Goal: Find specific page/section: Find specific page/section

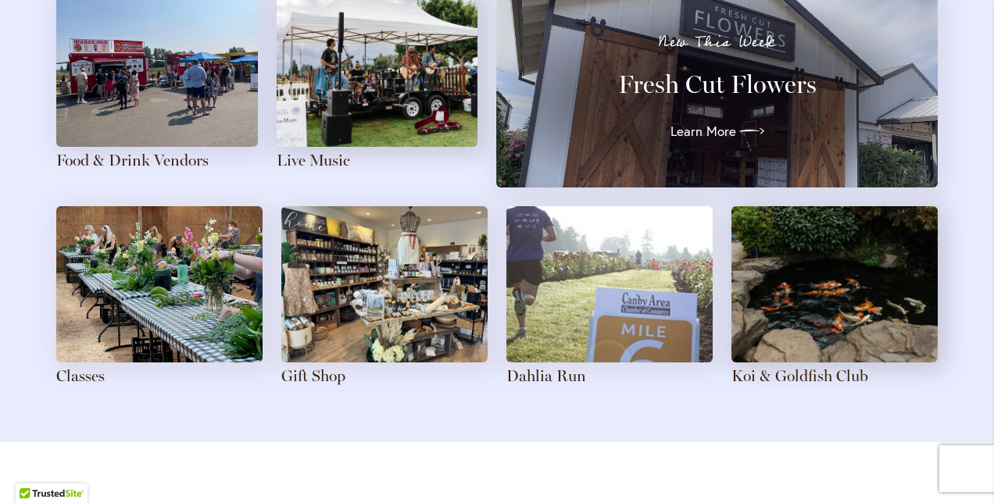
scroll to position [1788, 0]
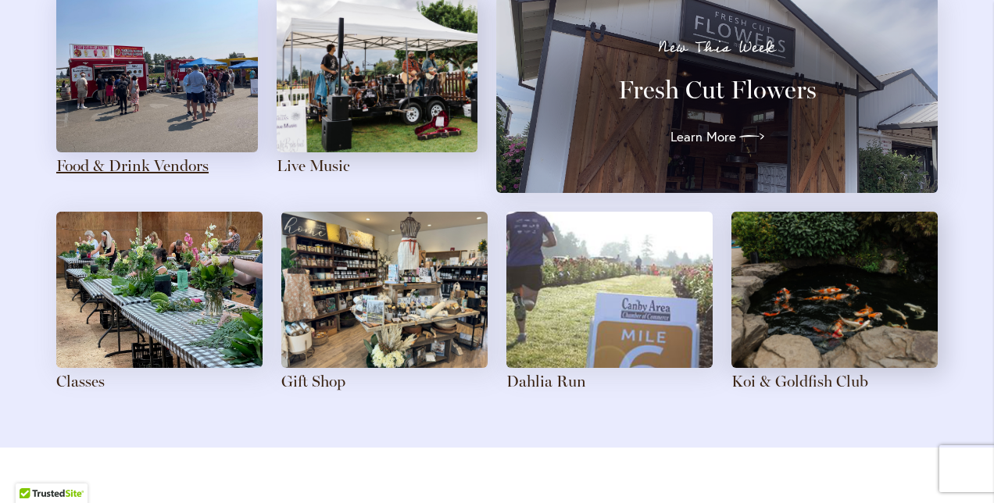
click at [165, 163] on link "Food & Drink Vendors" at bounding box center [132, 165] width 152 height 19
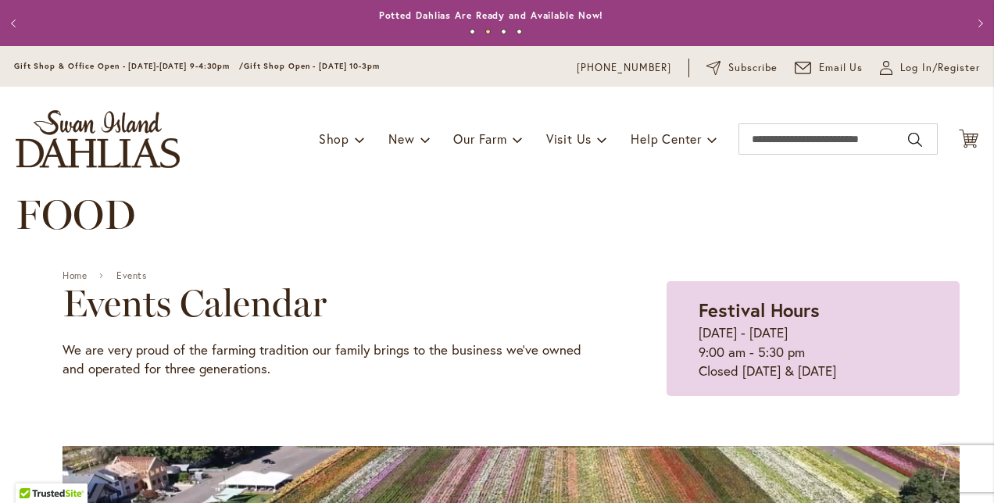
click at [933, 251] on div "FOOD" at bounding box center [497, 230] width 963 height 78
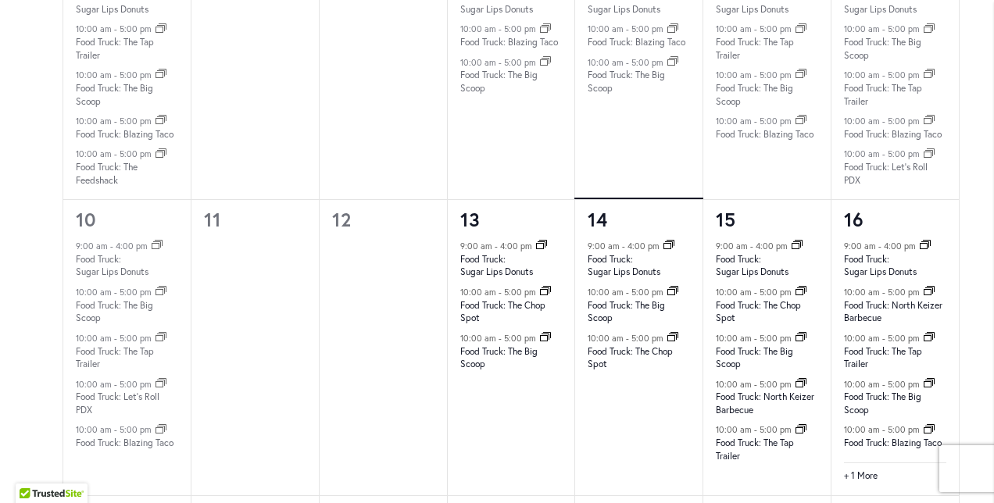
scroll to position [1313, 0]
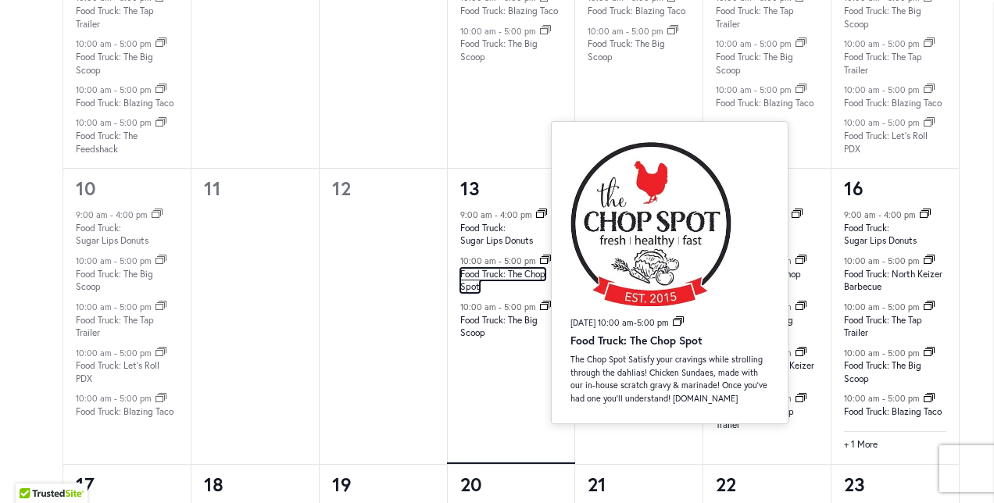
click at [524, 274] on link "Food Truck: The Chop Spot" at bounding box center [502, 281] width 85 height 26
